Goal: Check status

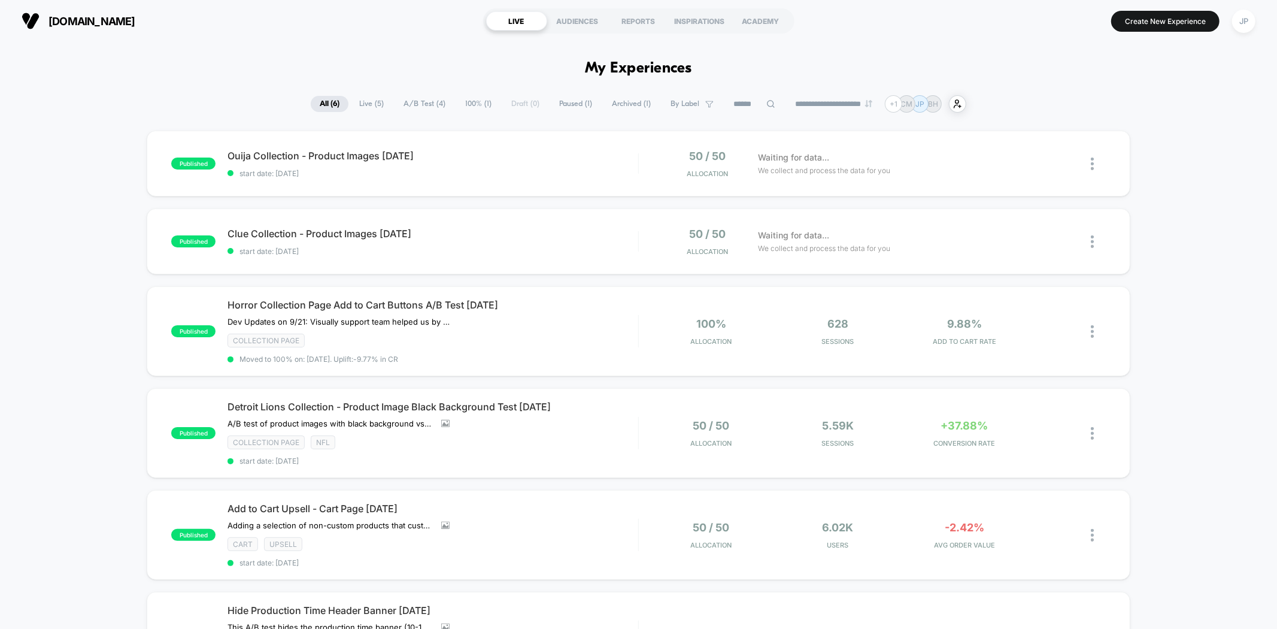
click at [84, 108] on div "**********" at bounding box center [638, 103] width 1277 height 17
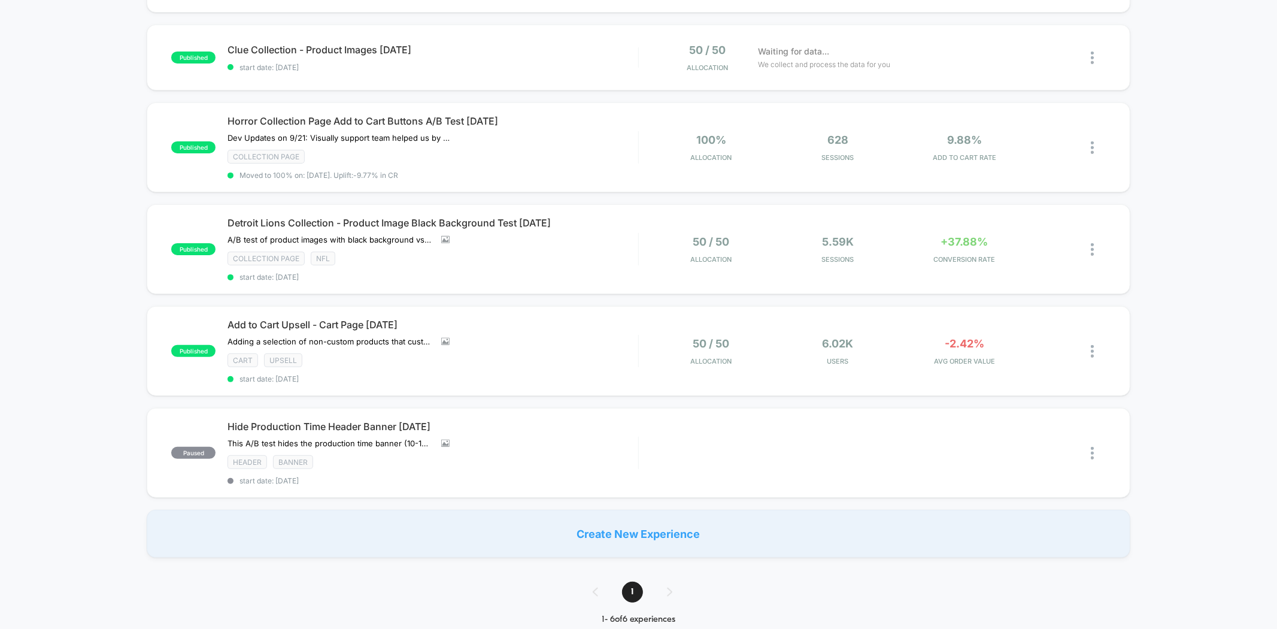
scroll to position [199, 0]
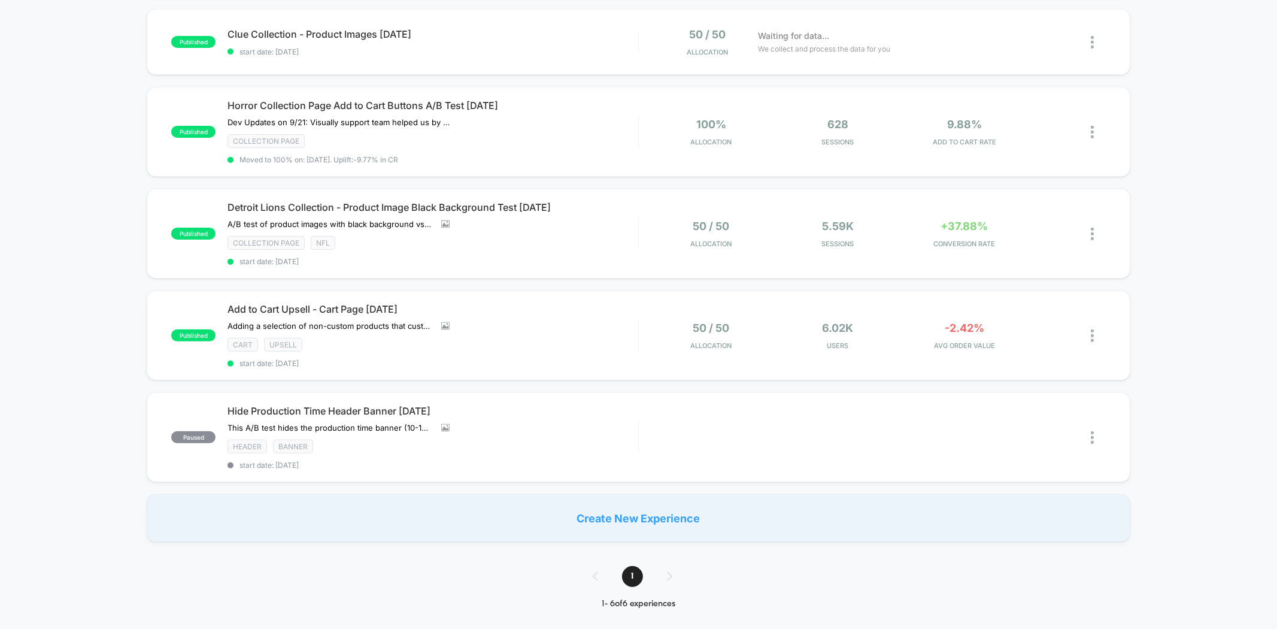
click at [84, 108] on div "published Ouija Collection - Product Images [DATE] start date: [DATE] 50 / 50 A…" at bounding box center [638, 236] width 1277 height 611
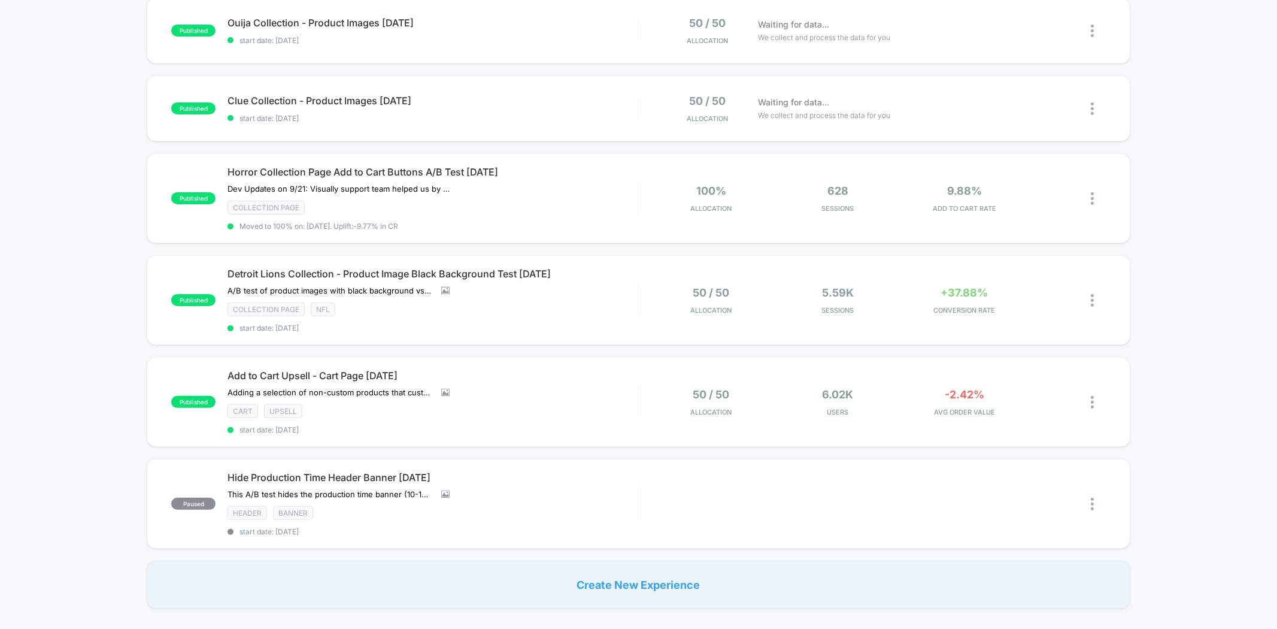
click at [84, 108] on div "published Ouija Collection - Product Images [DATE] start date: [DATE] 50 / 50 A…" at bounding box center [638, 303] width 1277 height 611
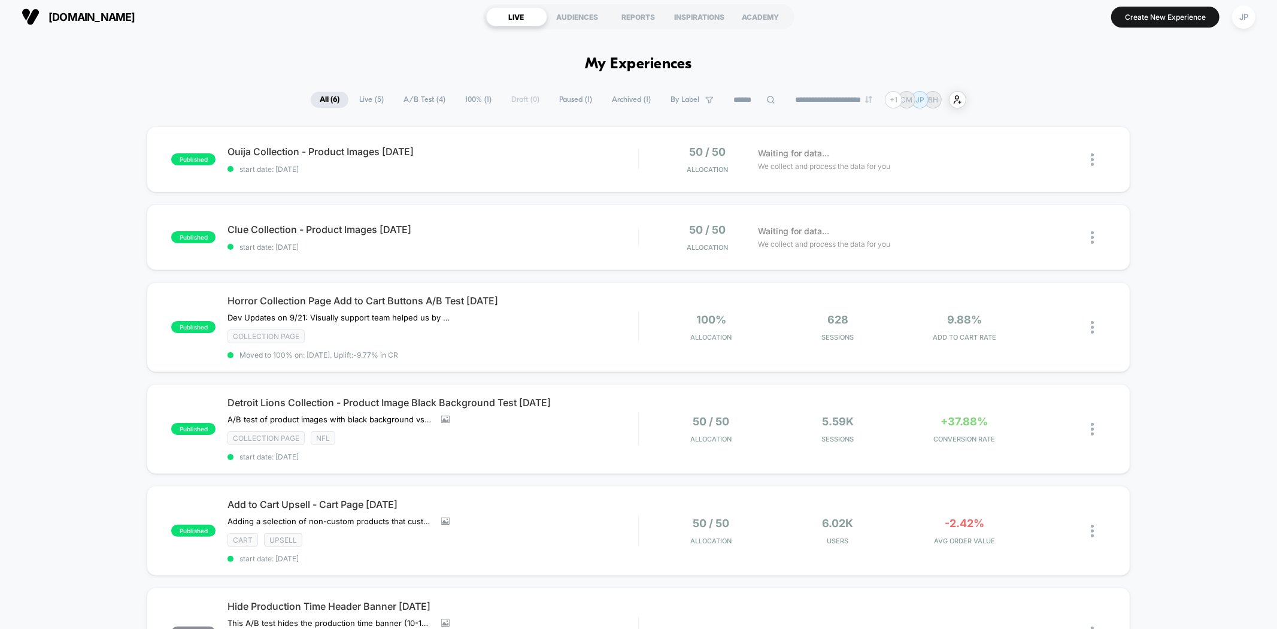
scroll to position [0, 0]
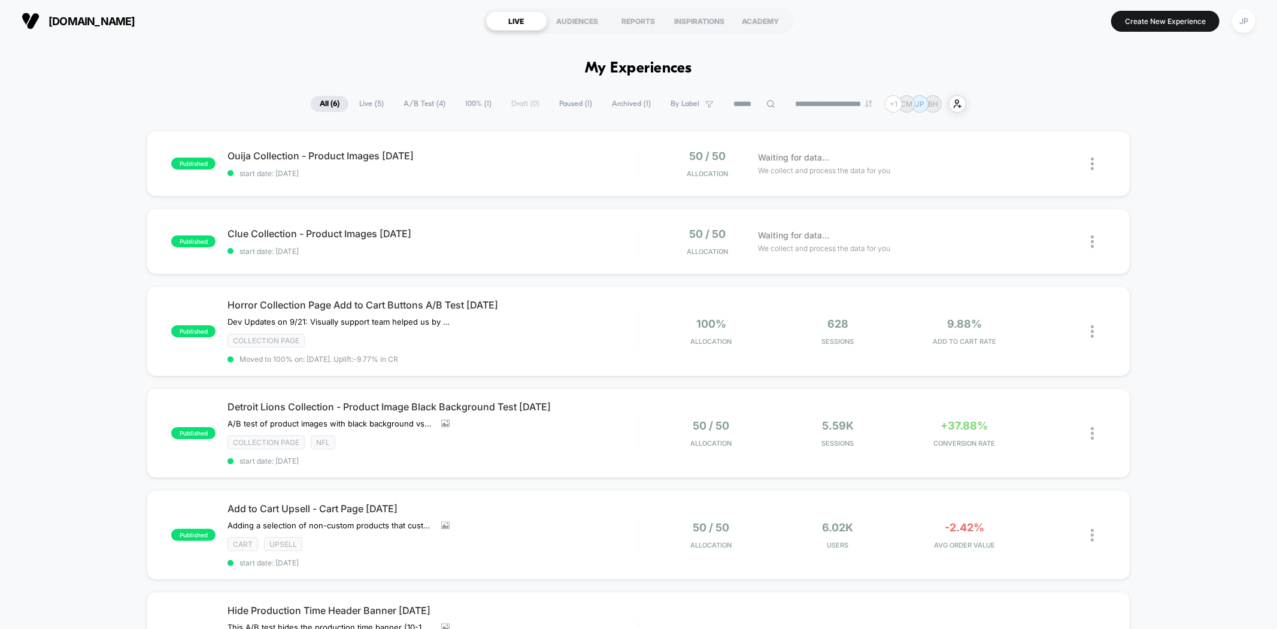
click at [84, 108] on div "**********" at bounding box center [638, 103] width 1277 height 17
click at [591, 526] on div "Add to Cart Upsell - Cart Page [DATE] Adding a selection of non-custom products…" at bounding box center [432, 534] width 410 height 65
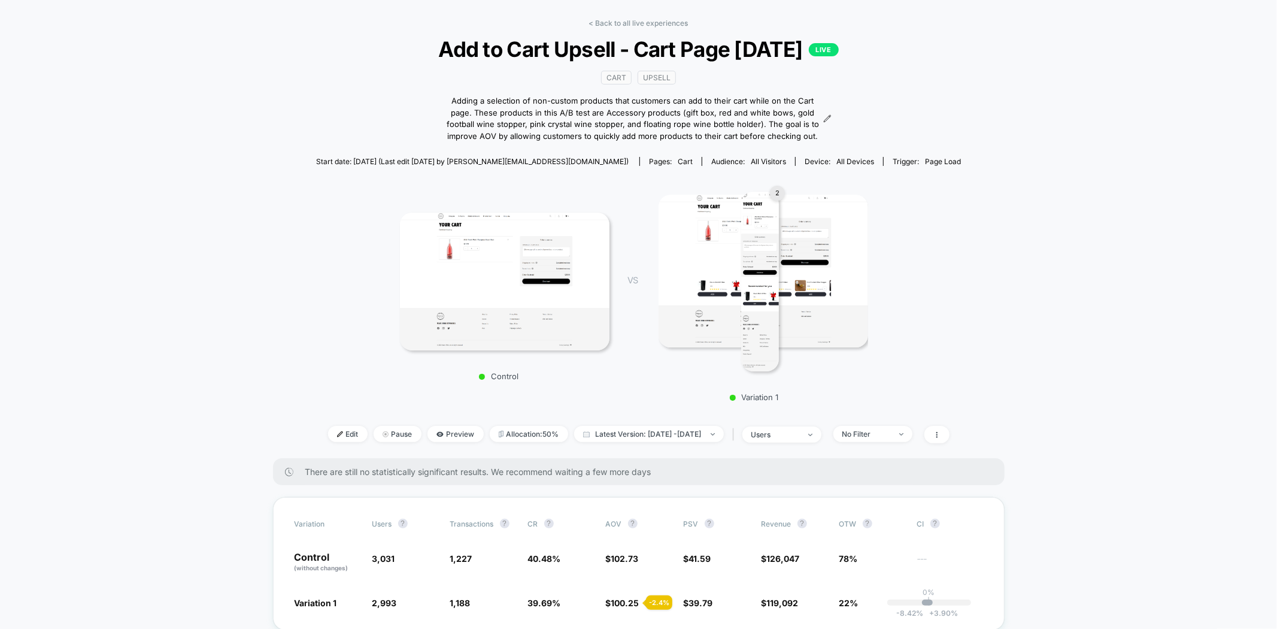
scroll to position [0, 0]
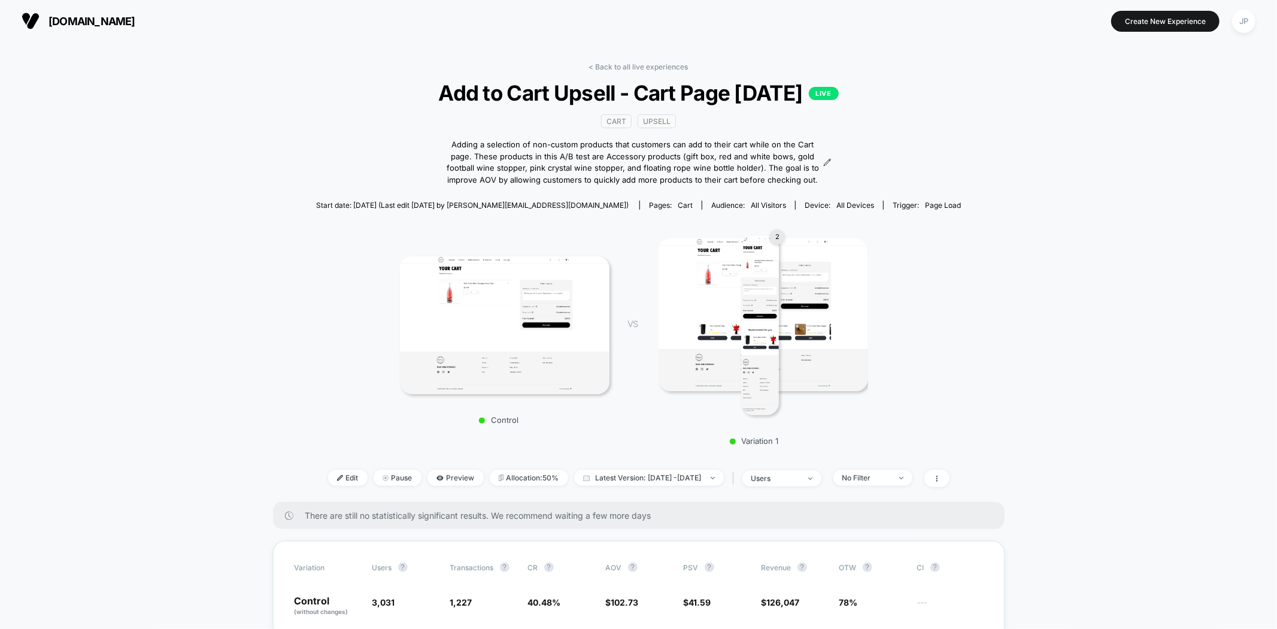
click at [703, 307] on img at bounding box center [764, 314] width 210 height 153
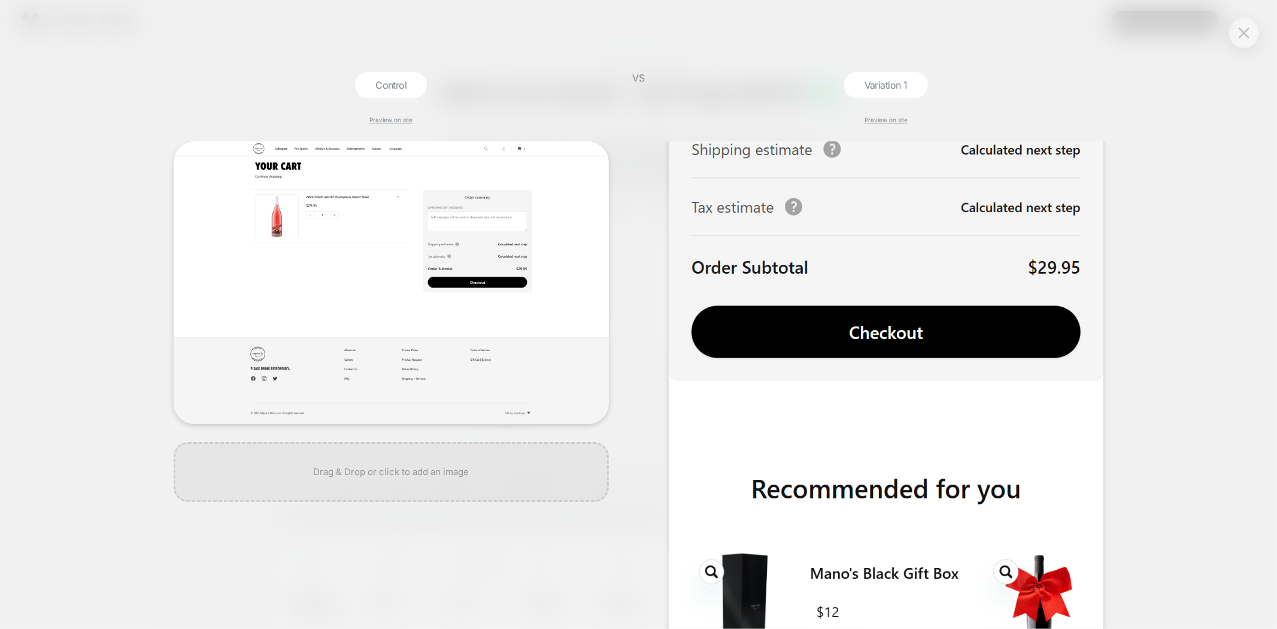
scroll to position [931, 0]
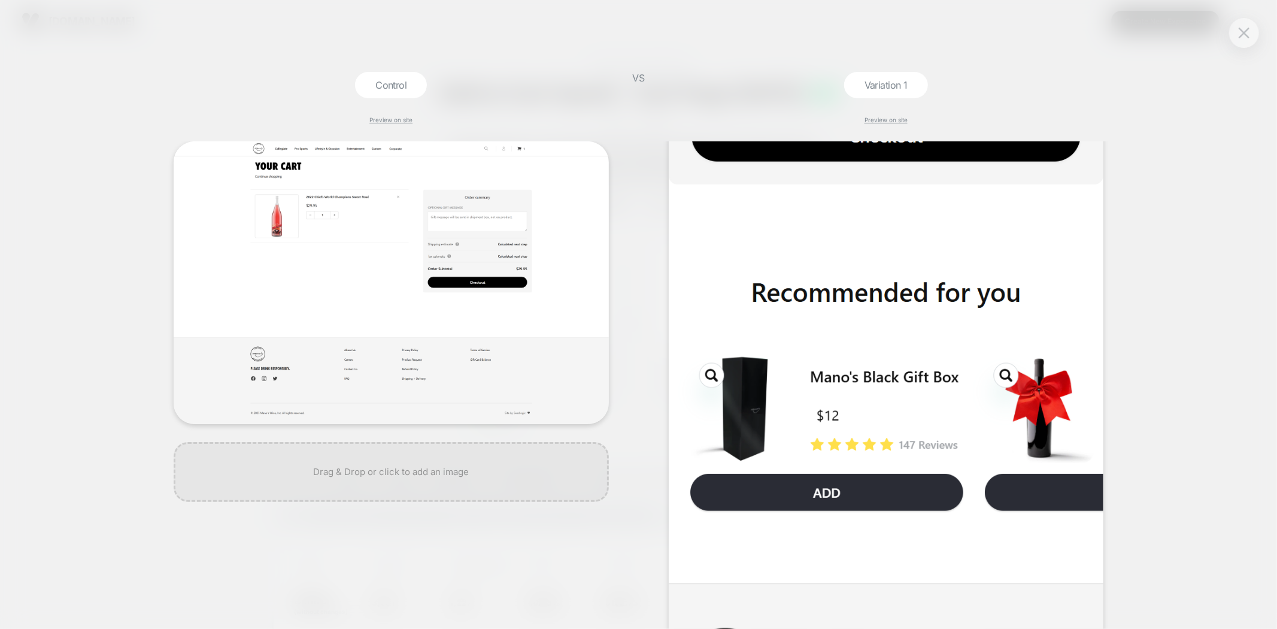
click at [1116, 150] on div "Control Preview on site VS Variation 1 Preview on site" at bounding box center [638, 314] width 1277 height 629
click at [1251, 25] on button at bounding box center [1244, 33] width 18 height 18
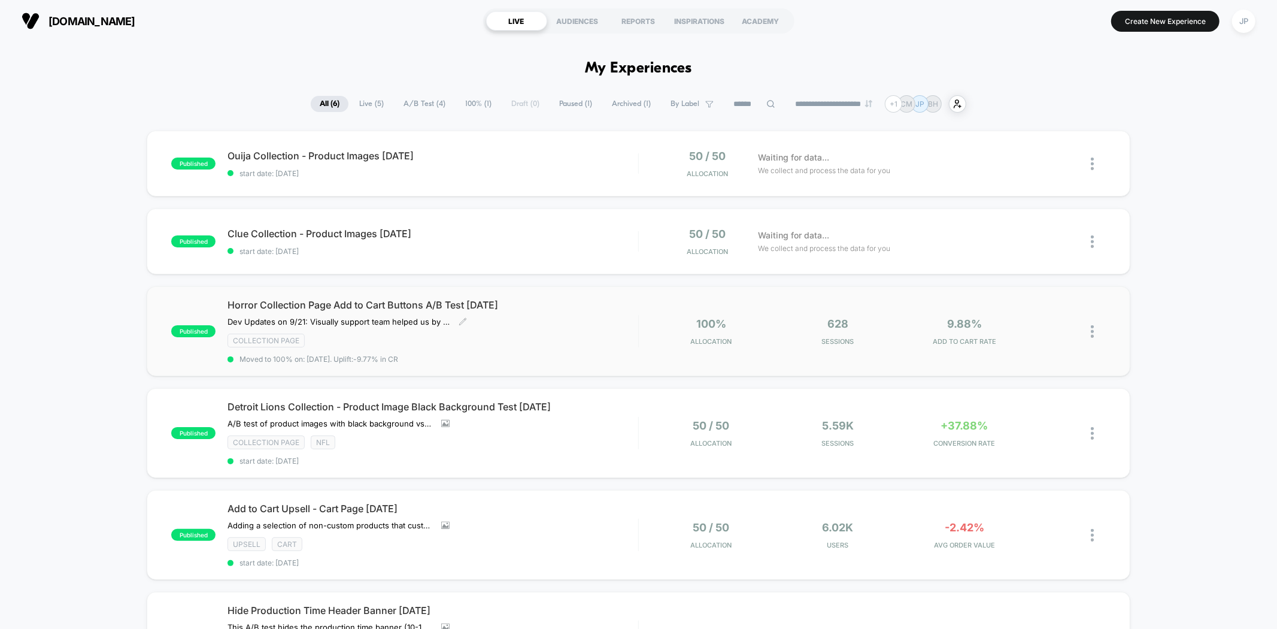
click at [574, 312] on div "Horror Collection Page Add to Cart Buttons A/B Test [DATE] Dev Updates on 9/21:…" at bounding box center [432, 331] width 410 height 65
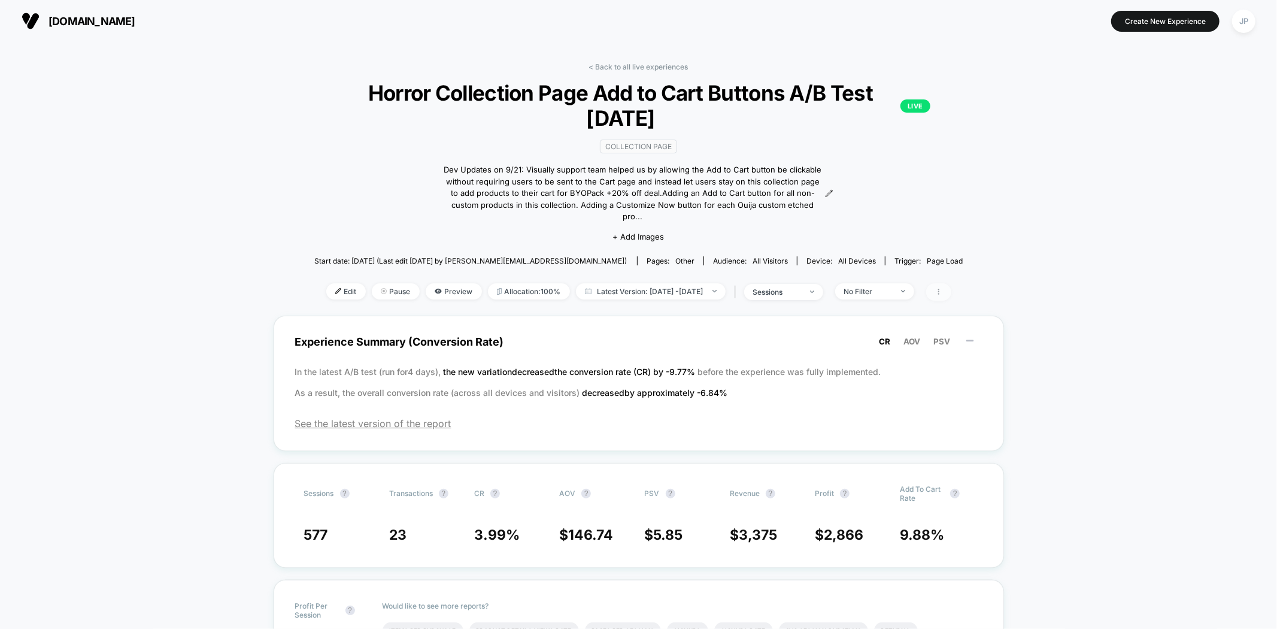
click at [951, 283] on span at bounding box center [938, 291] width 25 height 17
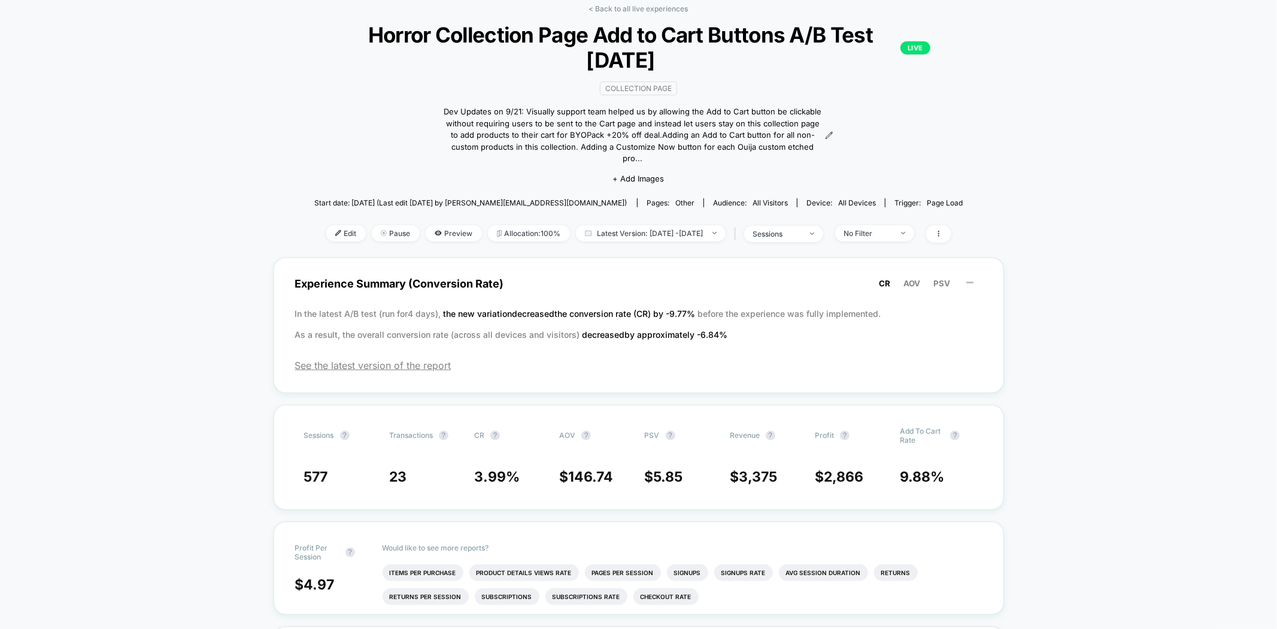
scroll to position [66, 0]
